Goal: Task Accomplishment & Management: Use online tool/utility

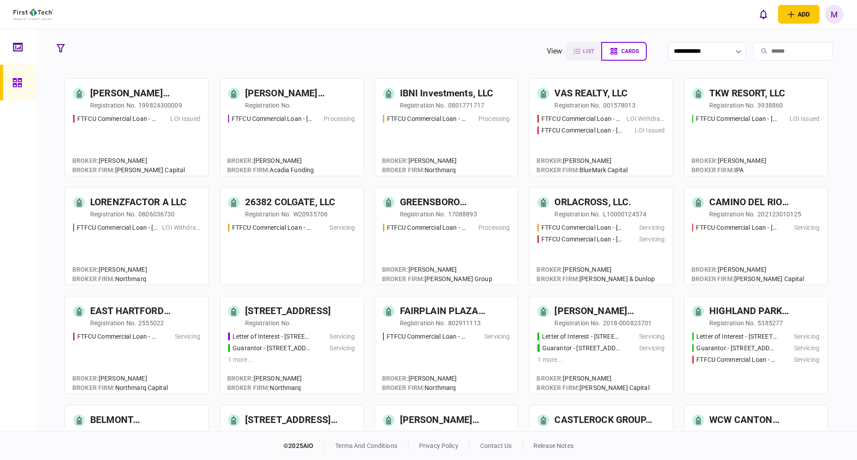
click at [12, 46] on link at bounding box center [18, 47] width 36 height 36
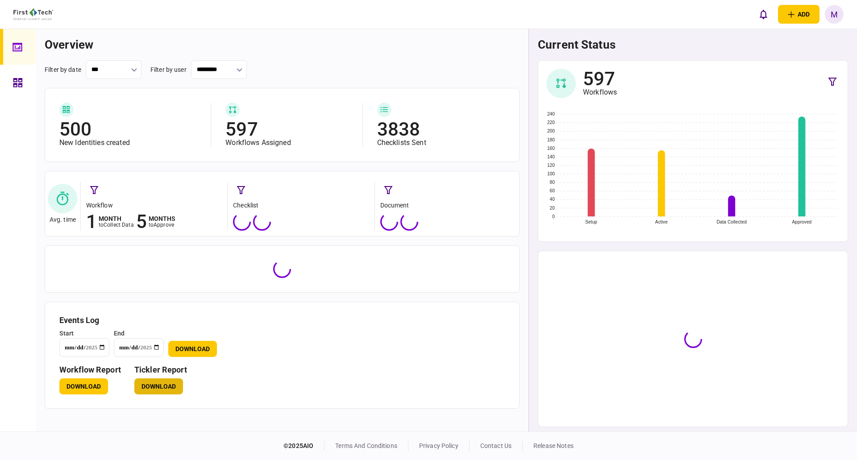
click at [164, 384] on button "Download" at bounding box center [158, 386] width 49 height 16
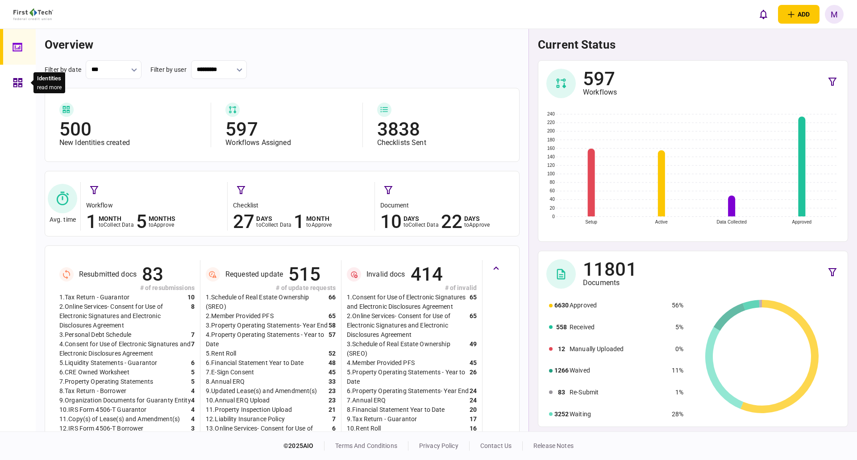
click at [17, 81] on icon at bounding box center [17, 82] width 9 height 9
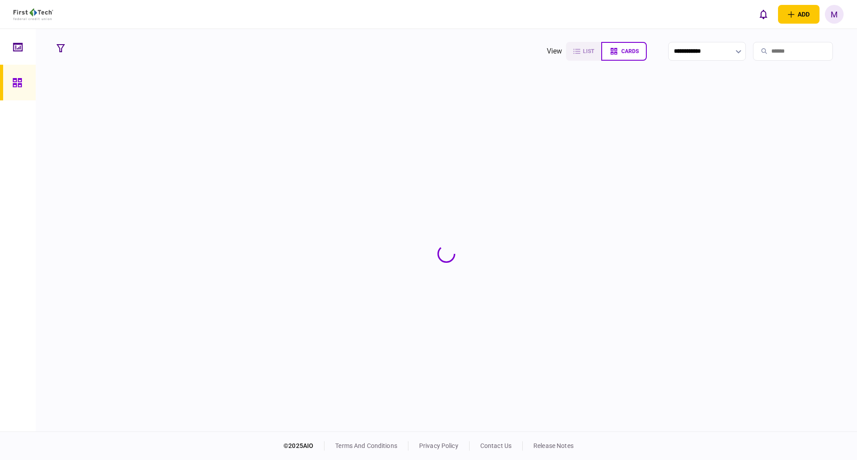
click at [786, 54] on input "search" at bounding box center [793, 51] width 80 height 19
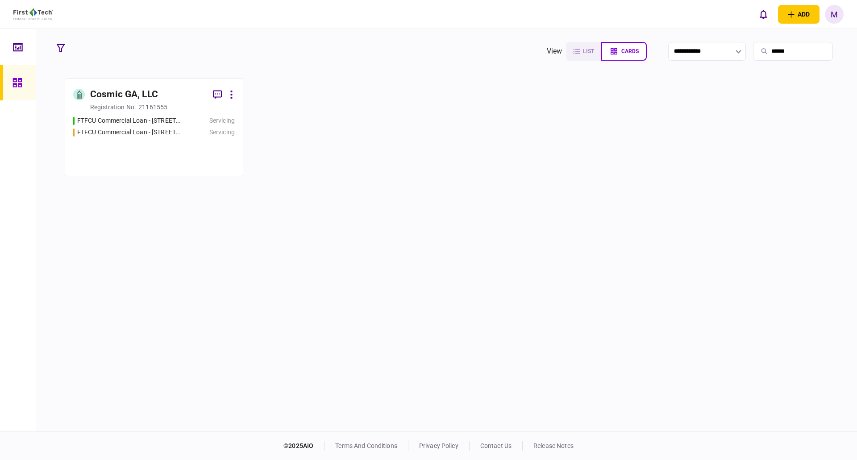
click at [786, 54] on input "******" at bounding box center [793, 51] width 80 height 19
type input "******"
click at [133, 119] on div "FTFCU Commercial Loan - [STREET_ADDRESS][PERSON_NAME]" at bounding box center [129, 120] width 104 height 9
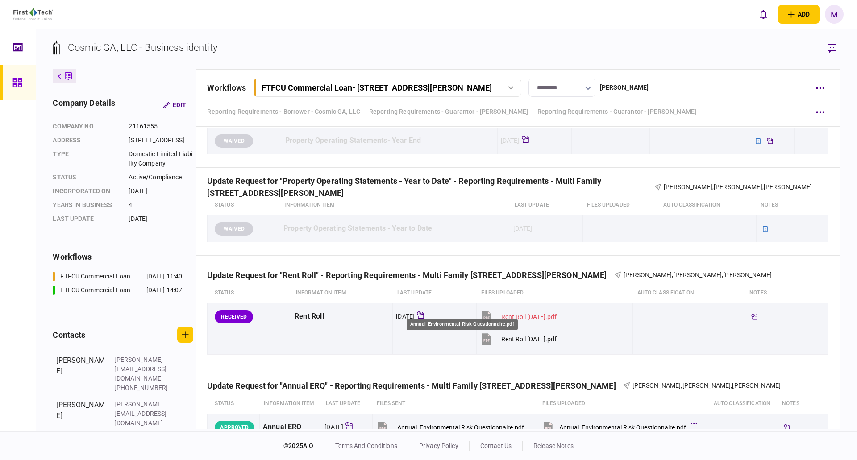
scroll to position [1383, 0]
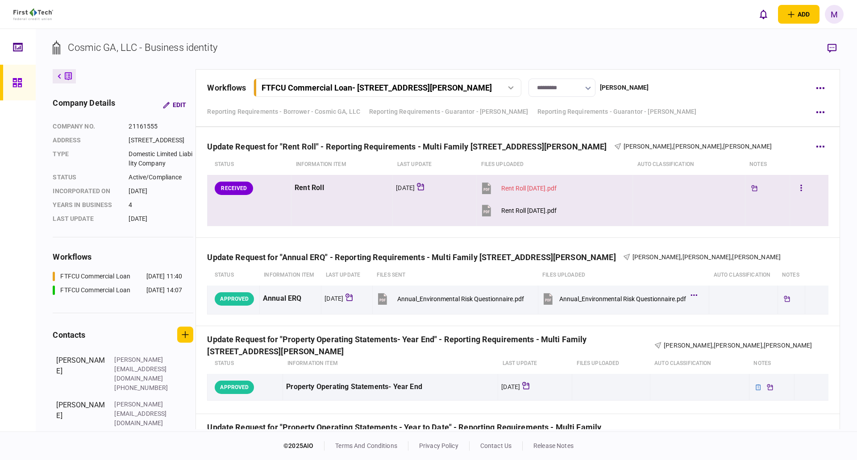
click at [551, 213] on div "Rent Roll [DATE].pdf" at bounding box center [528, 210] width 55 height 7
click at [800, 188] on icon "button" at bounding box center [800, 188] width 1 height 6
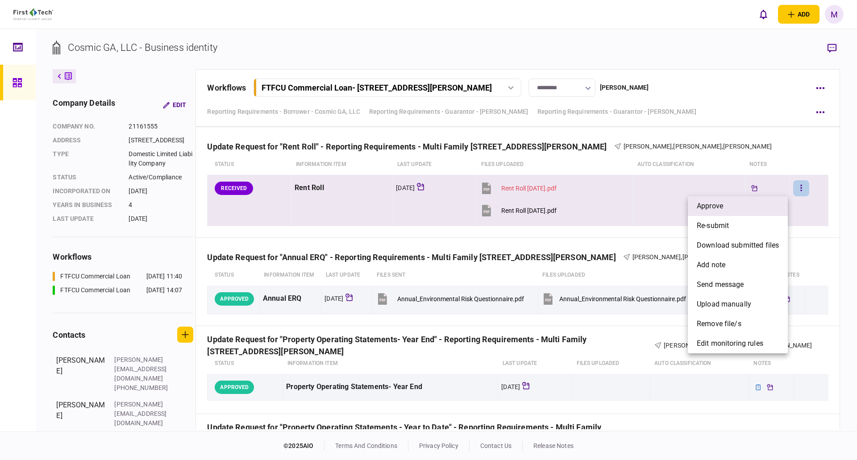
click at [763, 209] on li "approve" at bounding box center [738, 206] width 100 height 20
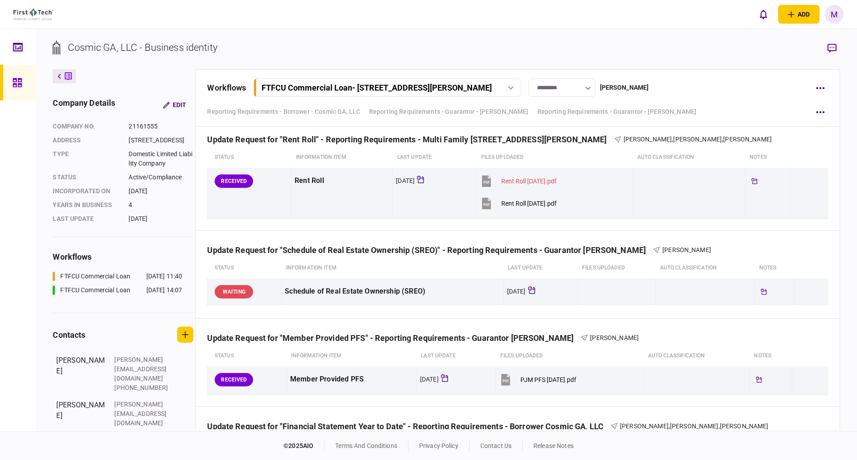
scroll to position [1785, 0]
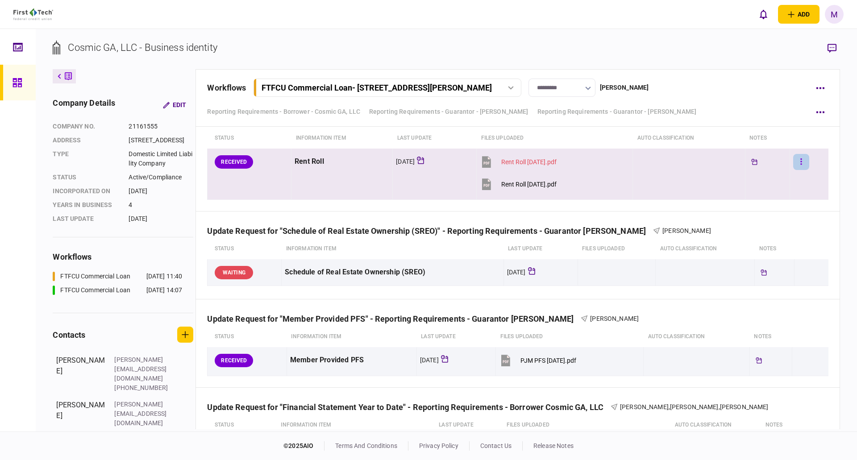
click at [793, 160] on button "button" at bounding box center [801, 162] width 16 height 16
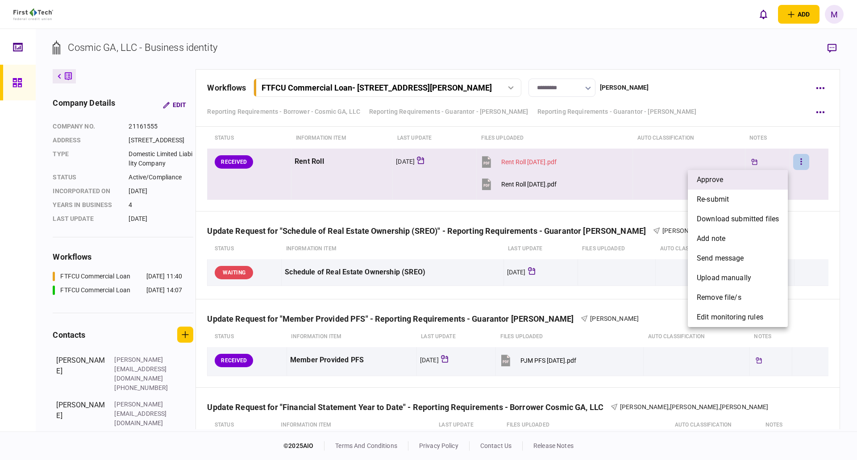
click at [738, 178] on li "approve" at bounding box center [738, 180] width 100 height 20
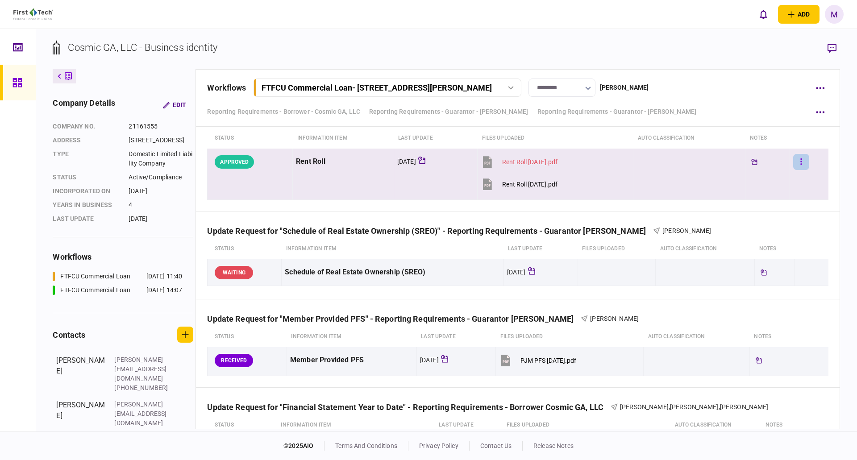
click at [800, 161] on button "button" at bounding box center [801, 162] width 16 height 16
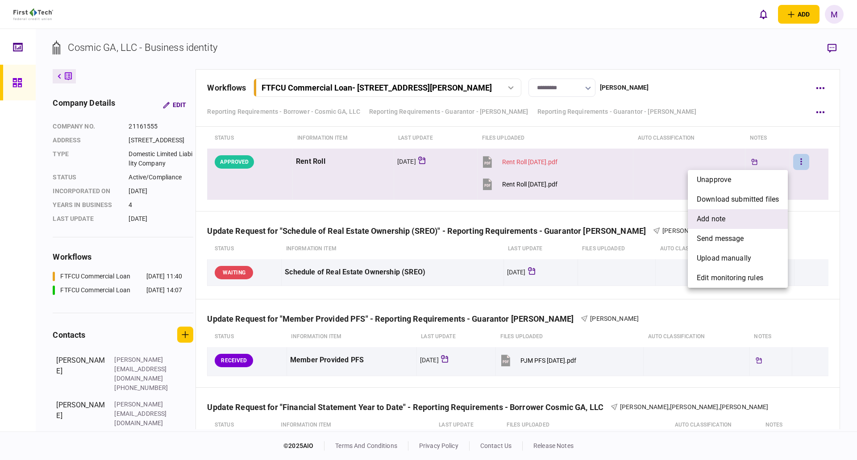
click at [720, 221] on span "add note" at bounding box center [711, 219] width 29 height 11
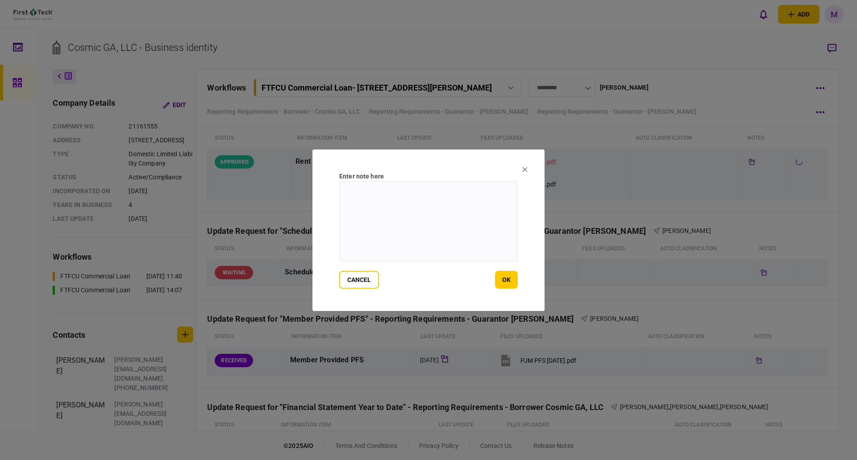
click at [440, 199] on textarea at bounding box center [428, 221] width 178 height 80
type textarea "**********"
click at [499, 276] on button "ok" at bounding box center [506, 280] width 23 height 18
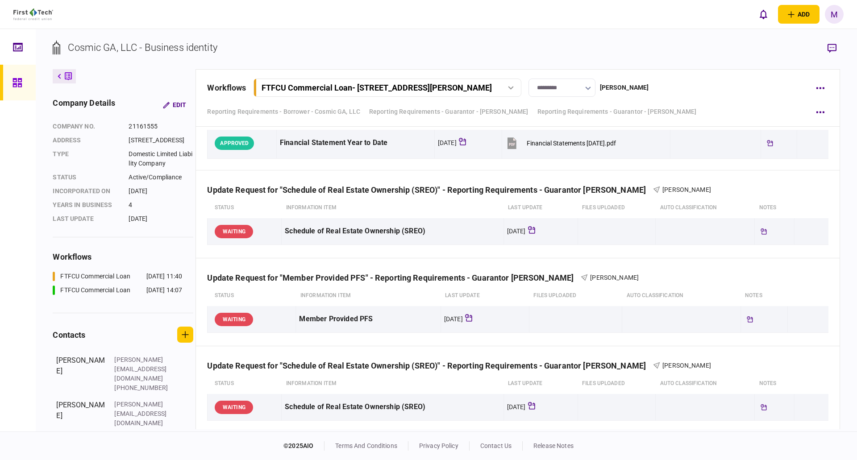
scroll to position [1991, 0]
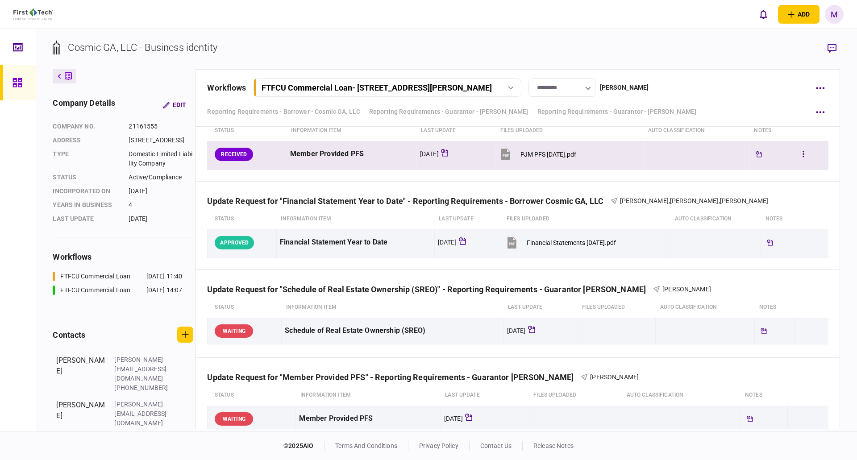
click at [548, 151] on div "PJM PFS [DATE].pdf" at bounding box center [548, 154] width 56 height 7
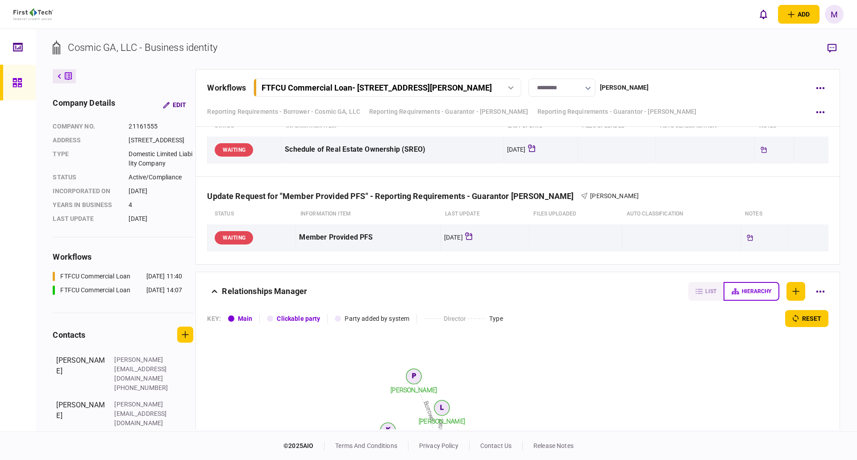
scroll to position [2482, 0]
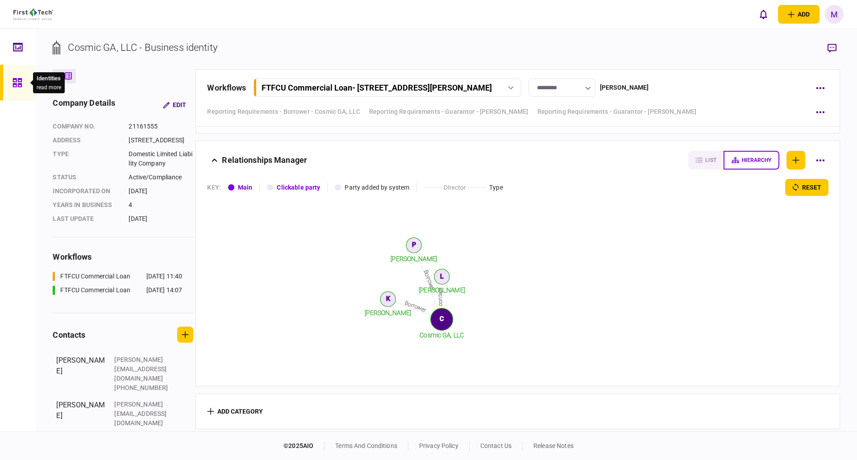
click at [22, 86] on div at bounding box center [19, 83] width 14 height 36
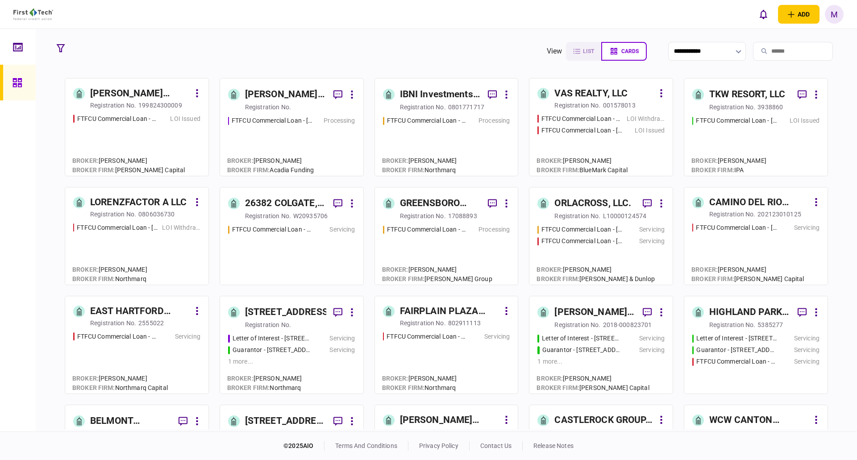
drag, startPoint x: 68, startPoint y: 50, endPoint x: 236, endPoint y: 58, distance: 168.0
click at [68, 50] on button "button" at bounding box center [61, 48] width 16 height 16
